Goal: Find specific page/section: Find specific page/section

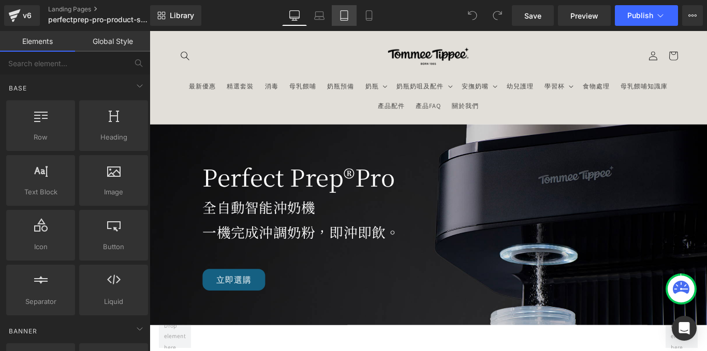
click at [339, 20] on icon at bounding box center [344, 15] width 10 height 10
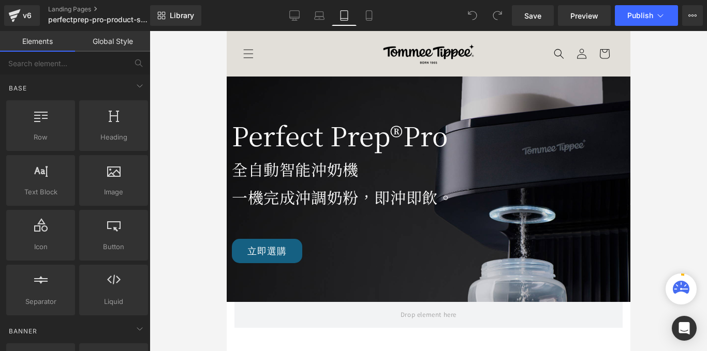
scroll to position [46, 0]
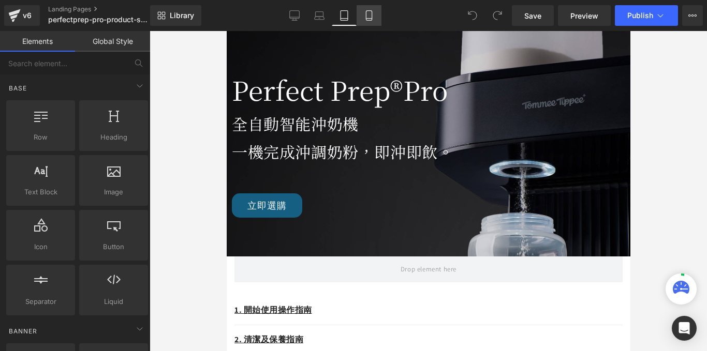
click at [365, 17] on icon at bounding box center [369, 15] width 10 height 10
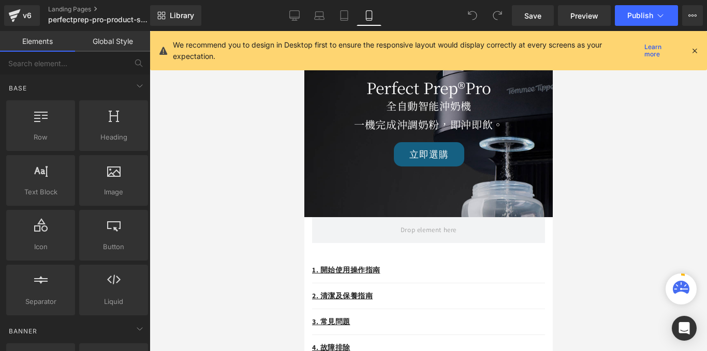
scroll to position [42, 0]
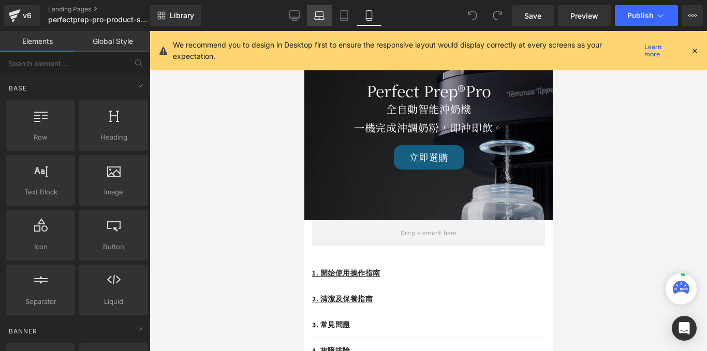
click at [319, 22] on link "Laptop" at bounding box center [319, 15] width 25 height 21
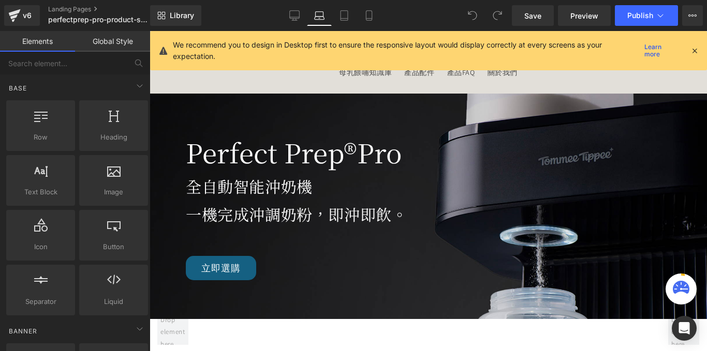
scroll to position [105, 0]
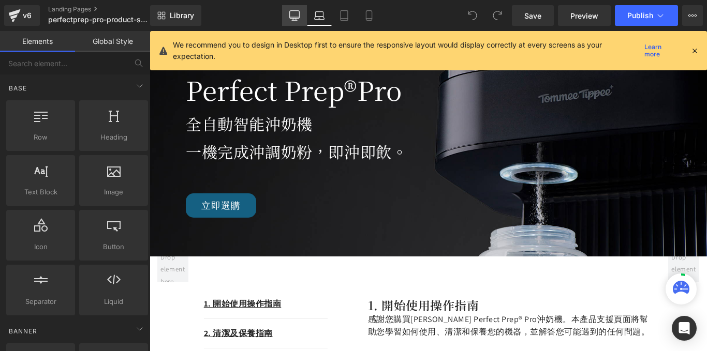
click at [294, 18] on icon at bounding box center [295, 15] width 10 height 8
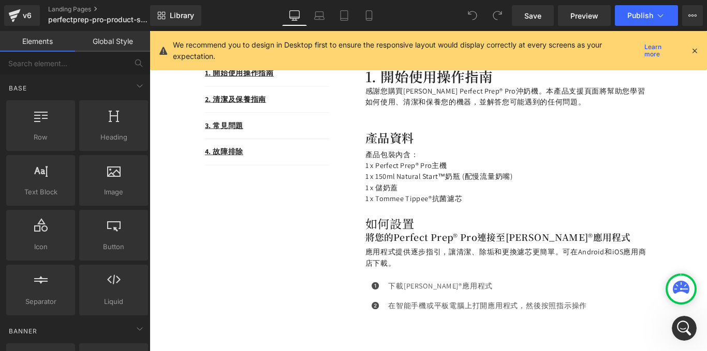
scroll to position [0, 0]
click at [693, 50] on icon at bounding box center [694, 50] width 9 height 9
